Goal: Information Seeking & Learning: Learn about a topic

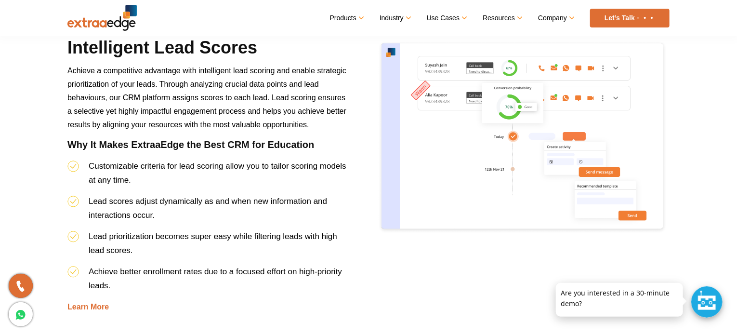
scroll to position [1597, 0]
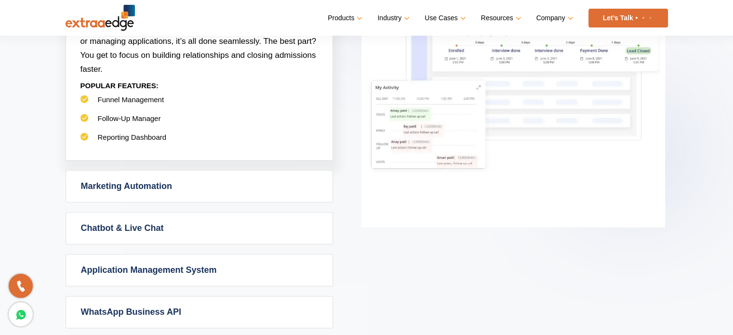
scroll to position [310, 0]
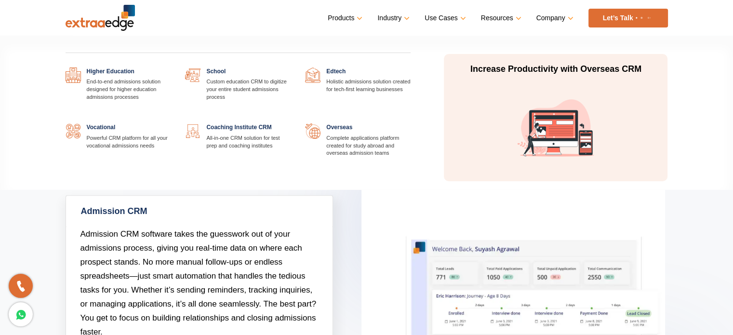
click at [411, 67] on link at bounding box center [411, 67] width 0 height 0
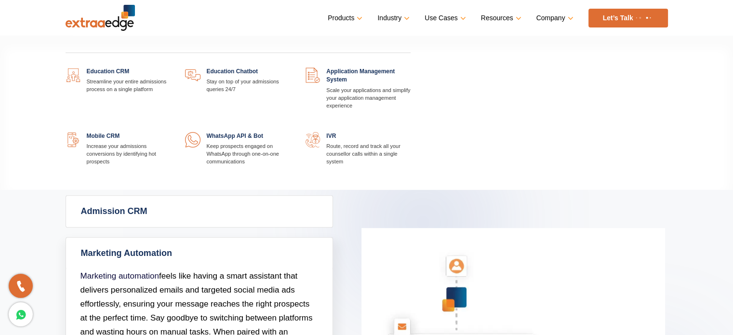
click at [106, 66] on div "Education CRM Streamline your entire admissions process on a single platform Ed…" at bounding box center [238, 117] width 360 height 141
click at [171, 67] on link at bounding box center [171, 67] width 0 height 0
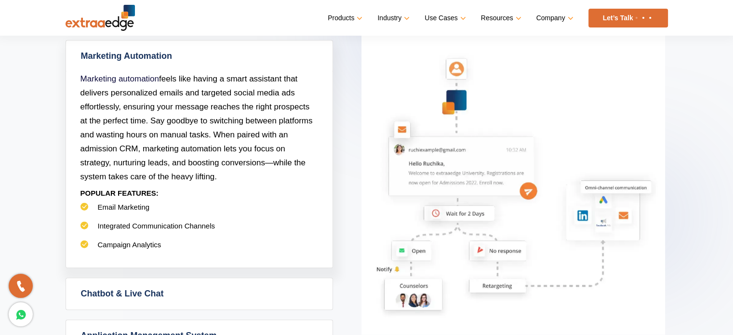
scroll to position [503, 0]
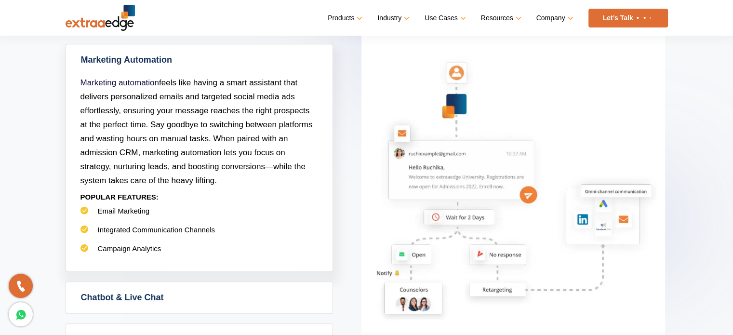
click at [200, 129] on p "Marketing automation feels like having a smart assistant that delivers personal…" at bounding box center [199, 132] width 238 height 112
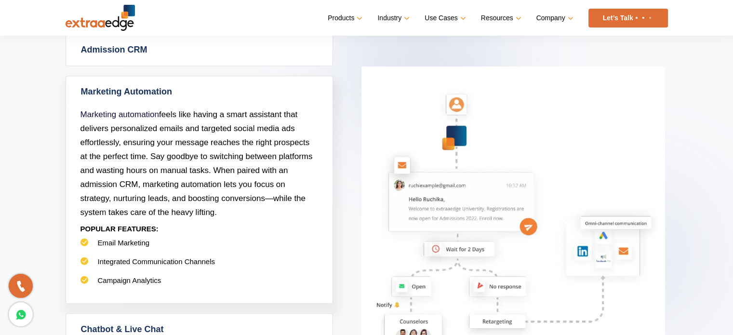
scroll to position [501, 0]
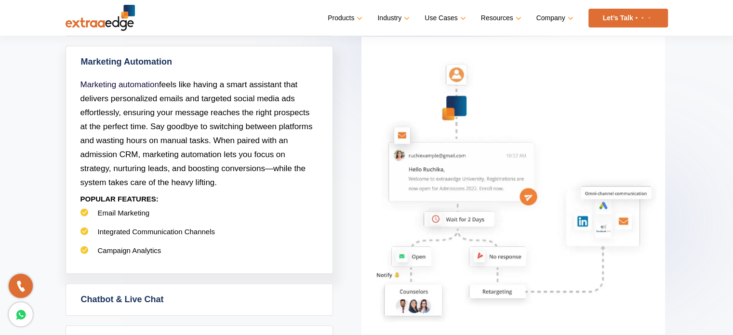
click at [460, 195] on div "Admission CRM Admission CRM software takes the guesswork out of your admissions…" at bounding box center [367, 223] width 602 height 438
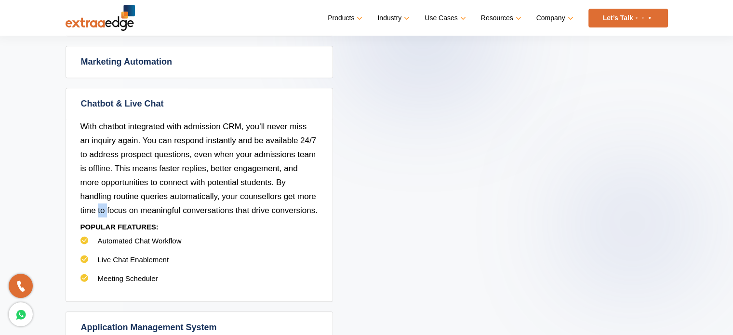
click at [460, 195] on div "Admission CRM Admission CRM software takes the guesswork out of your admissions…" at bounding box center [367, 216] width 602 height 424
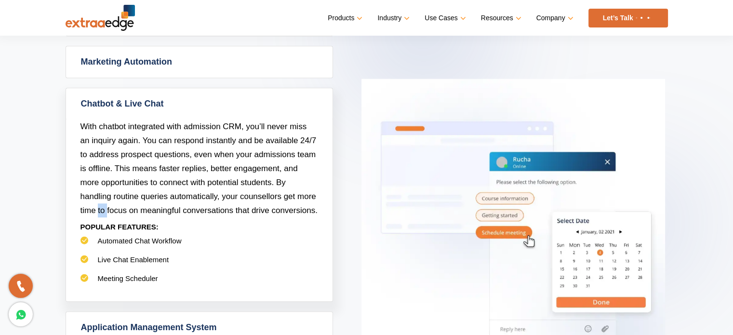
click at [164, 61] on link "Marketing Automation" at bounding box center [199, 61] width 266 height 31
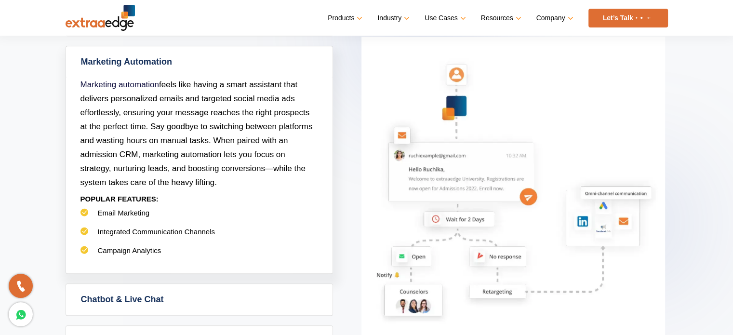
click at [397, 136] on img at bounding box center [513, 189] width 304 height 304
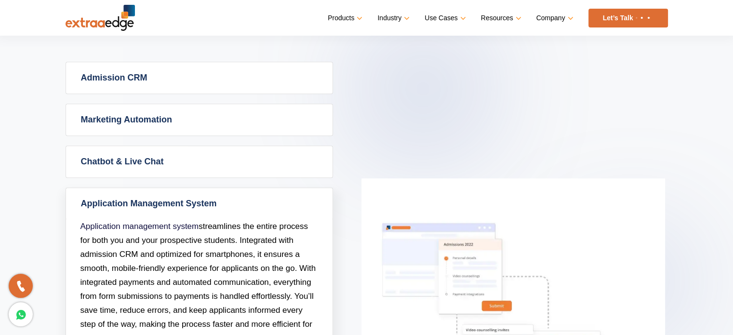
scroll to position [433, 0]
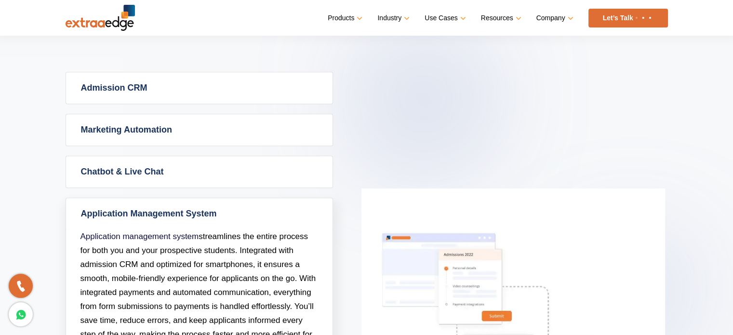
click at [141, 125] on link "Marketing Automation" at bounding box center [199, 129] width 266 height 31
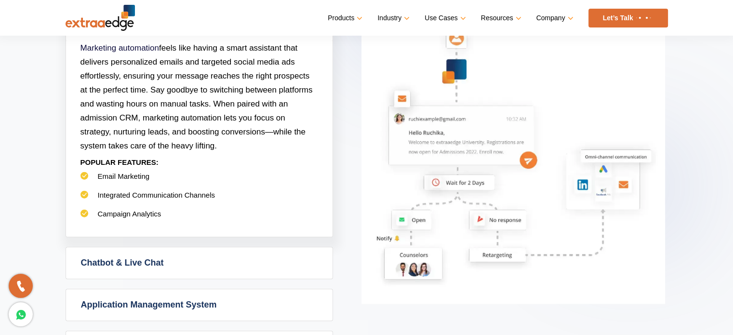
scroll to position [538, 0]
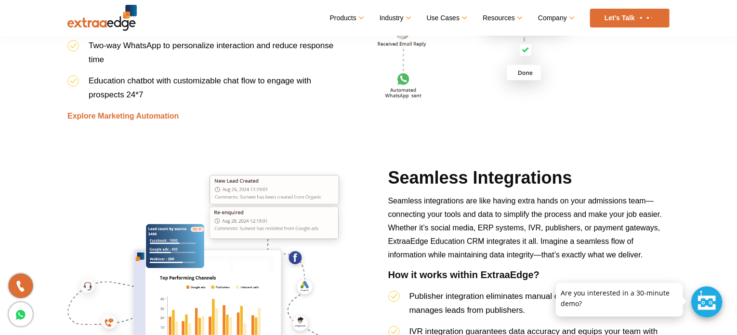
scroll to position [2479, 0]
